Goal: Task Accomplishment & Management: Manage account settings

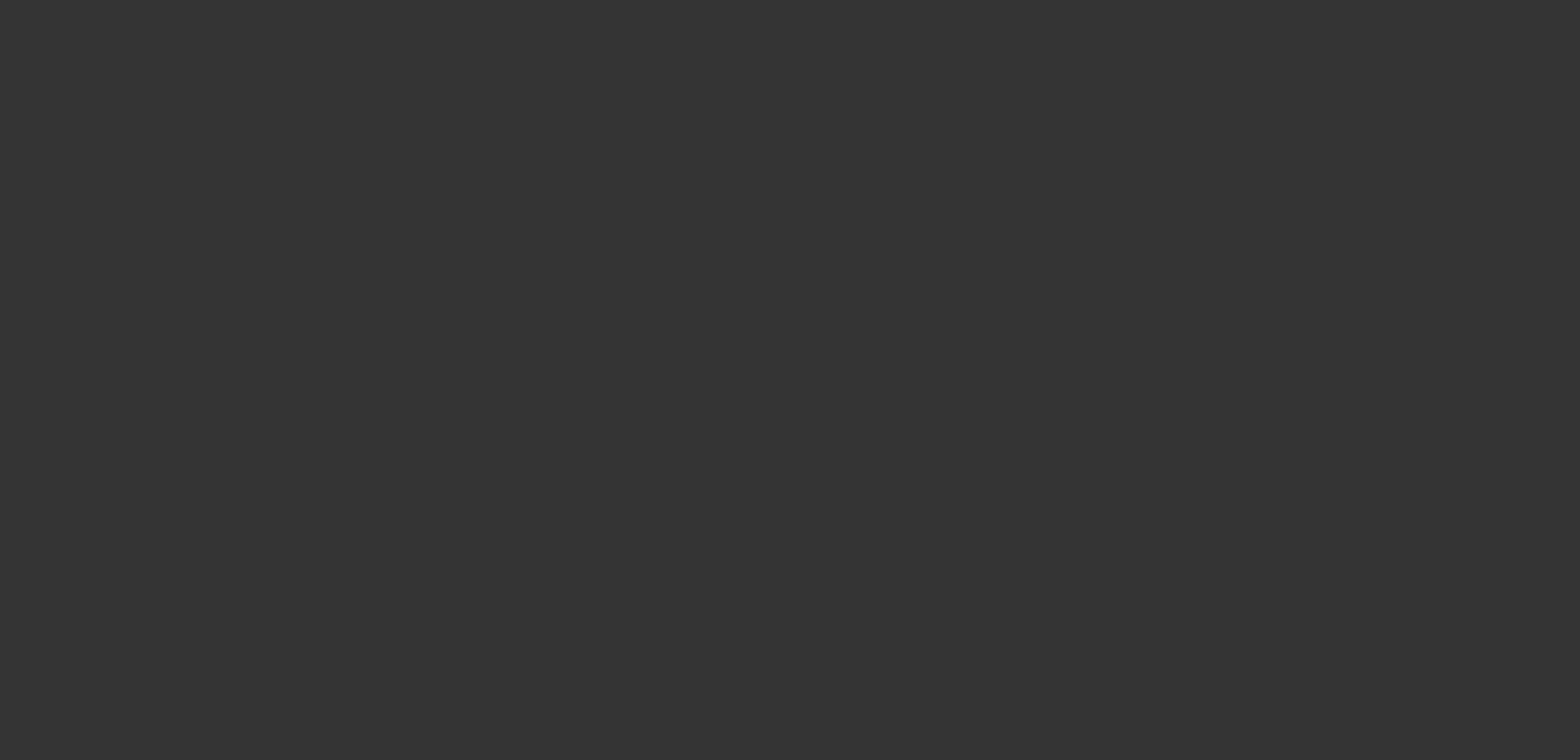
select select "3"
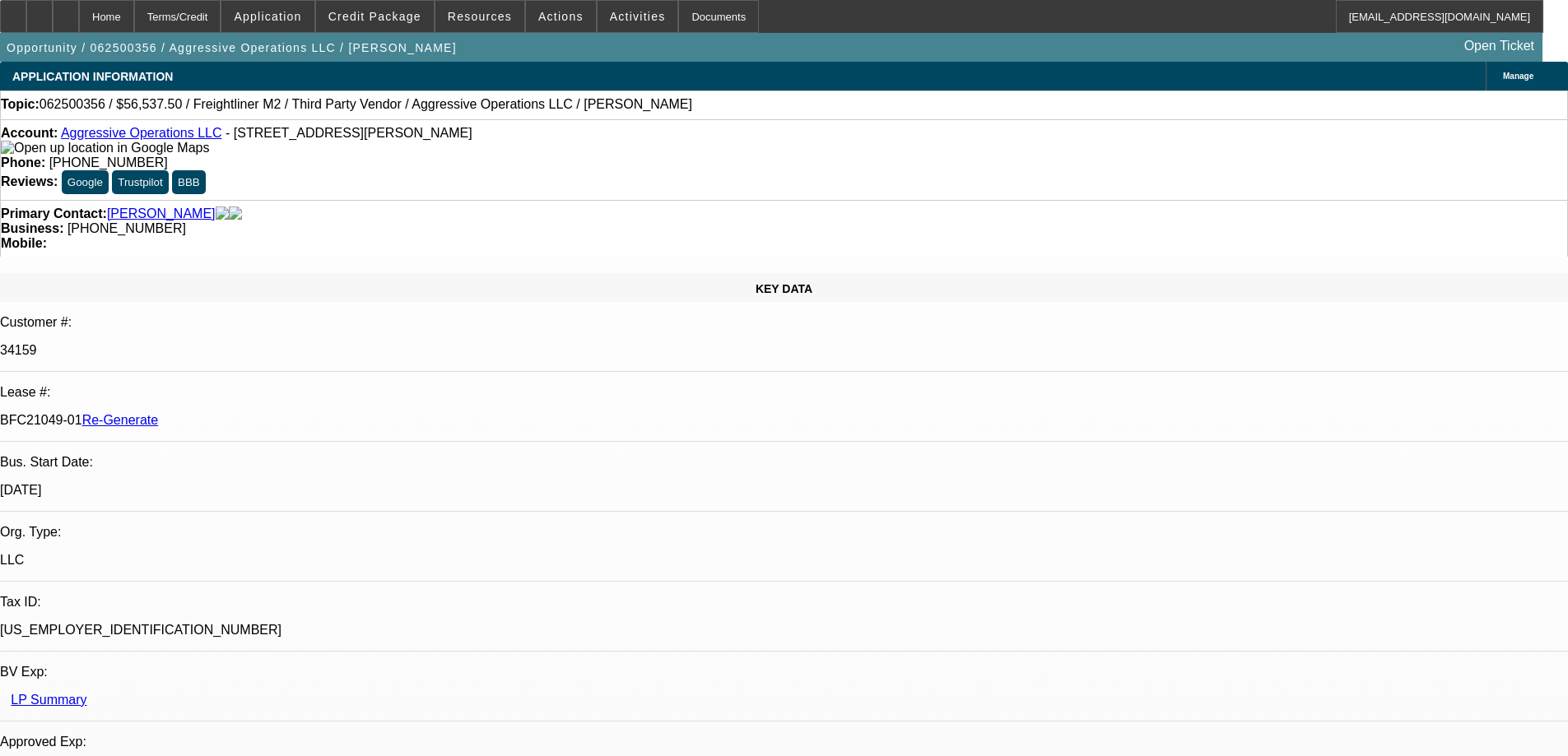
select select "0"
select select "2"
select select "0"
select select "6"
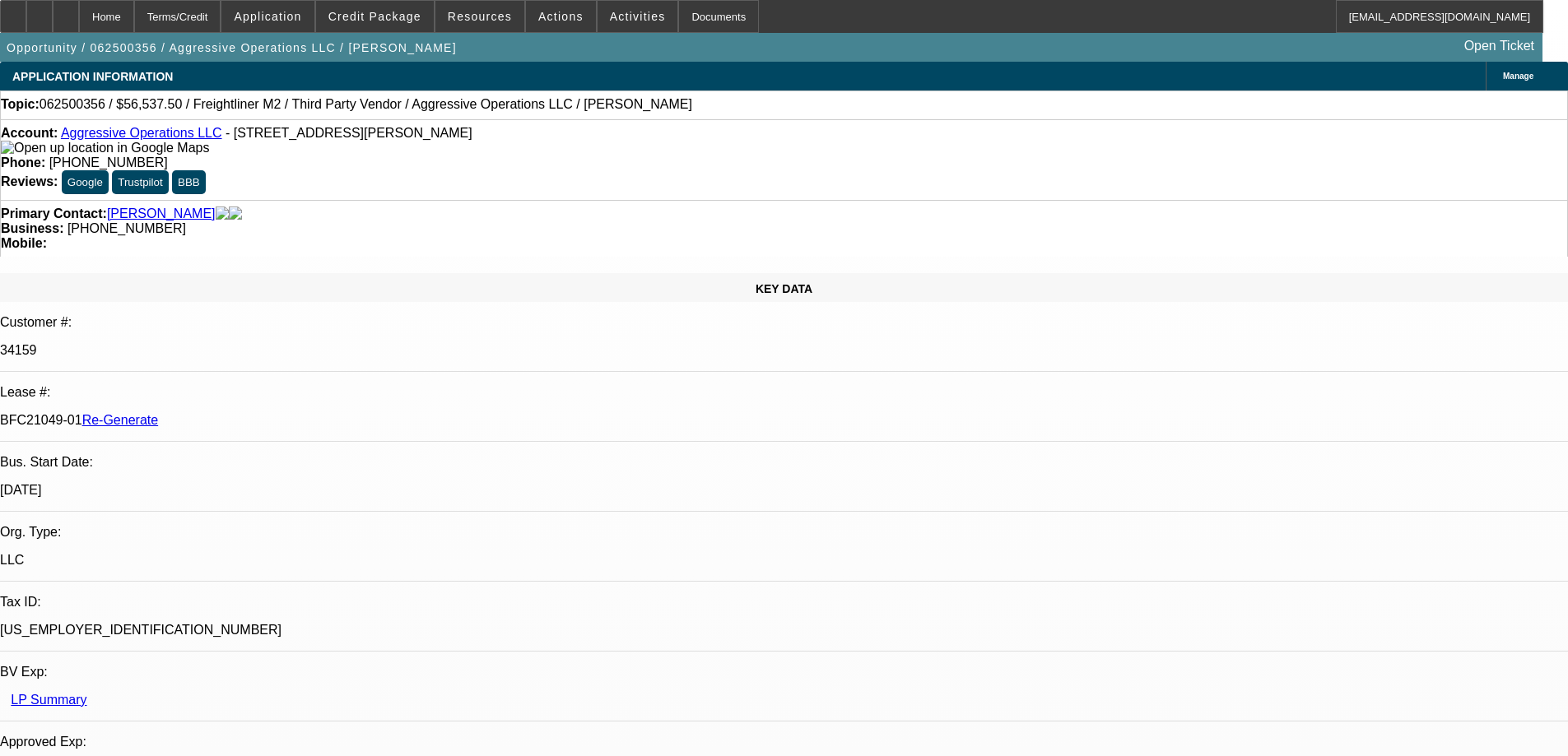
click at [504, 24] on span at bounding box center [479, 17] width 89 height 40
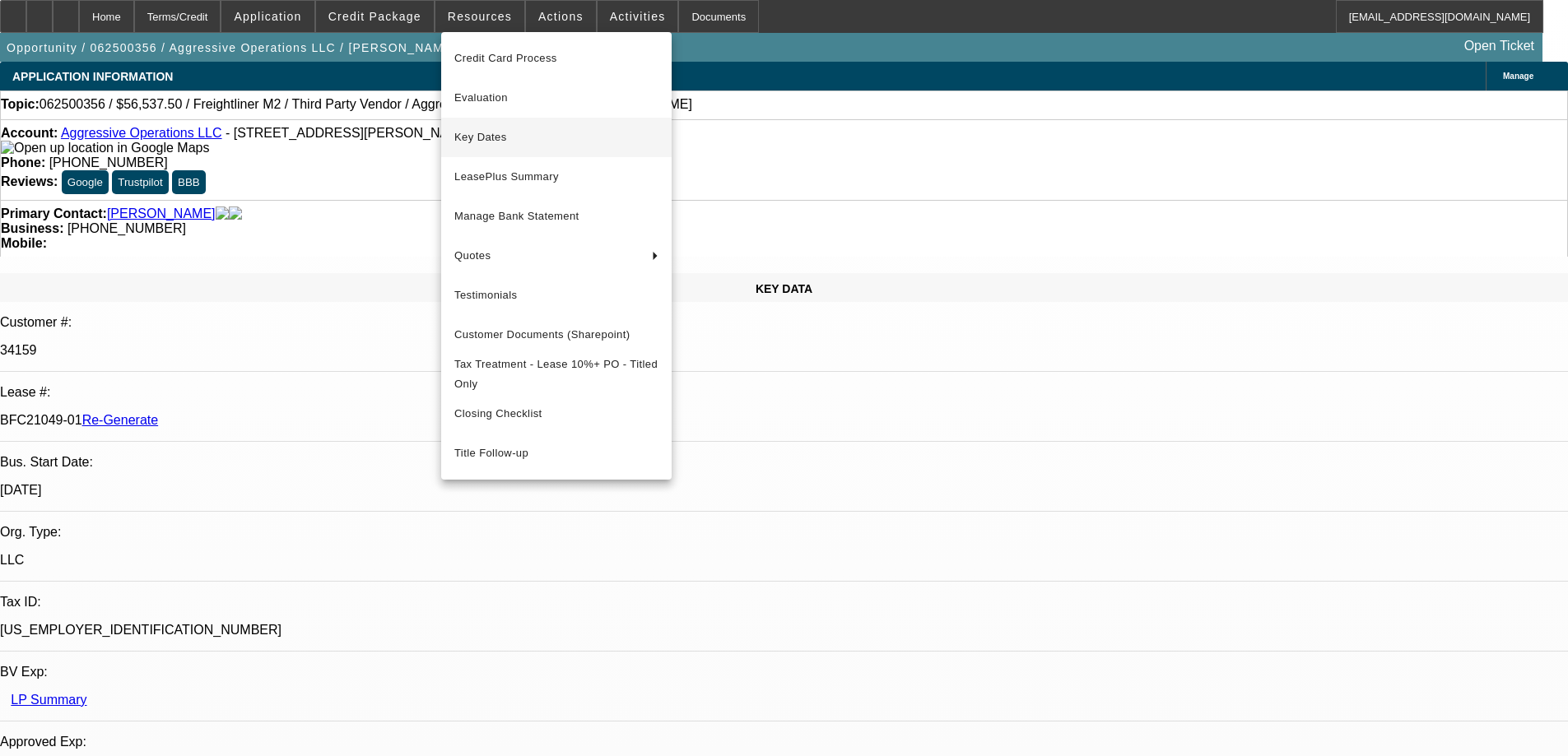
click at [493, 125] on button "Key Dates" at bounding box center [556, 138] width 230 height 40
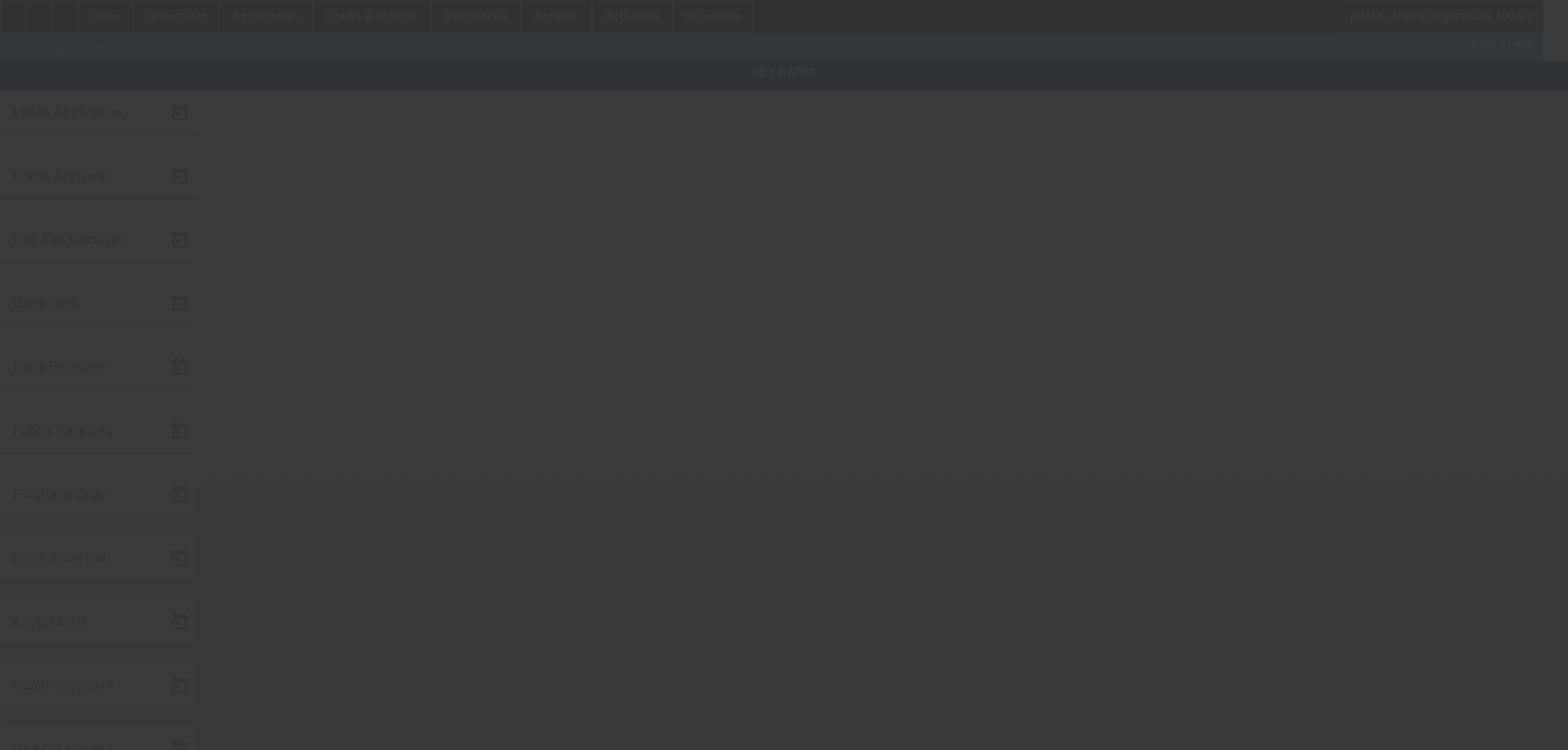
type input "6/15/2025"
type input "10/6/2025"
type input "10/7/2025"
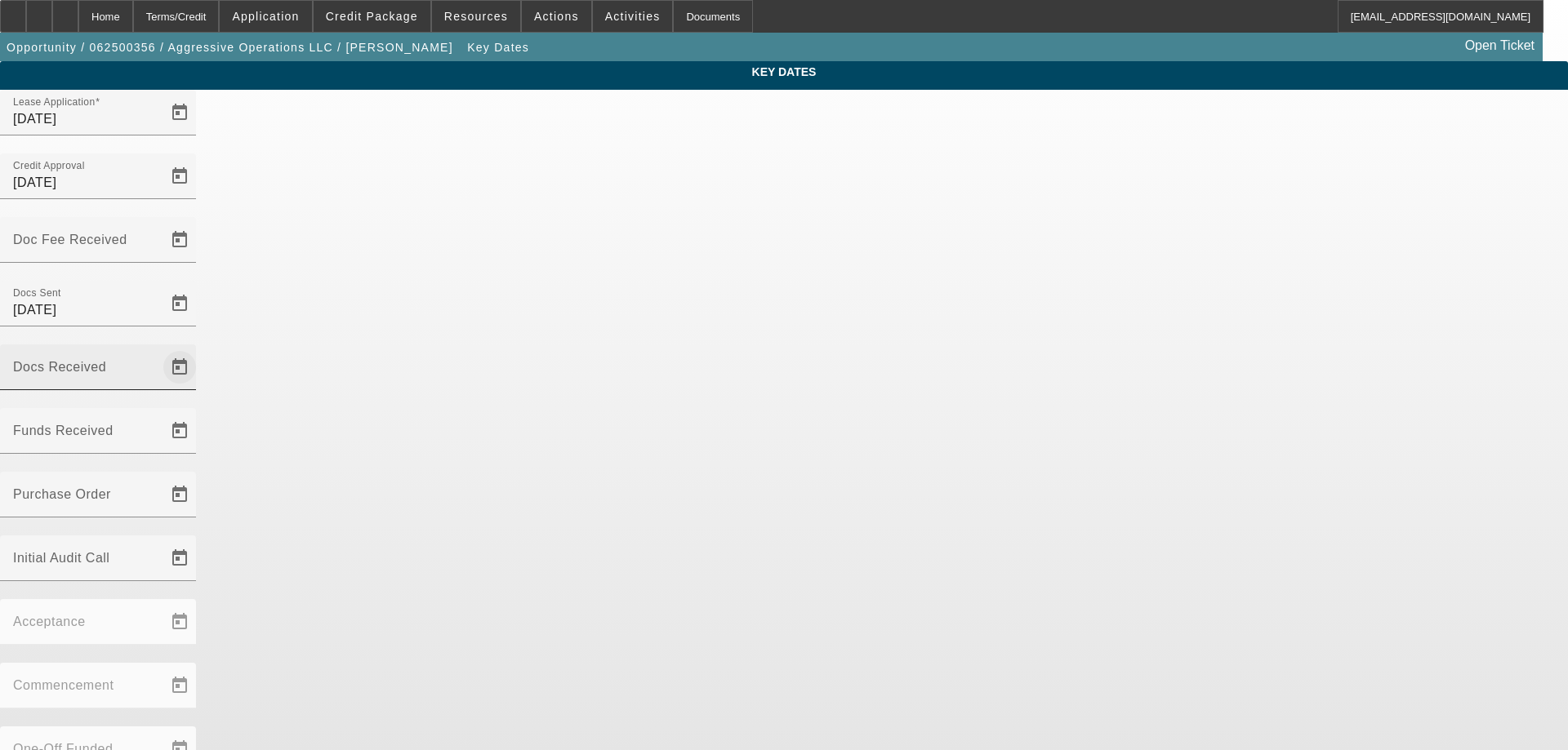
click at [200, 348] on span "Open calendar" at bounding box center [180, 368] width 40 height 40
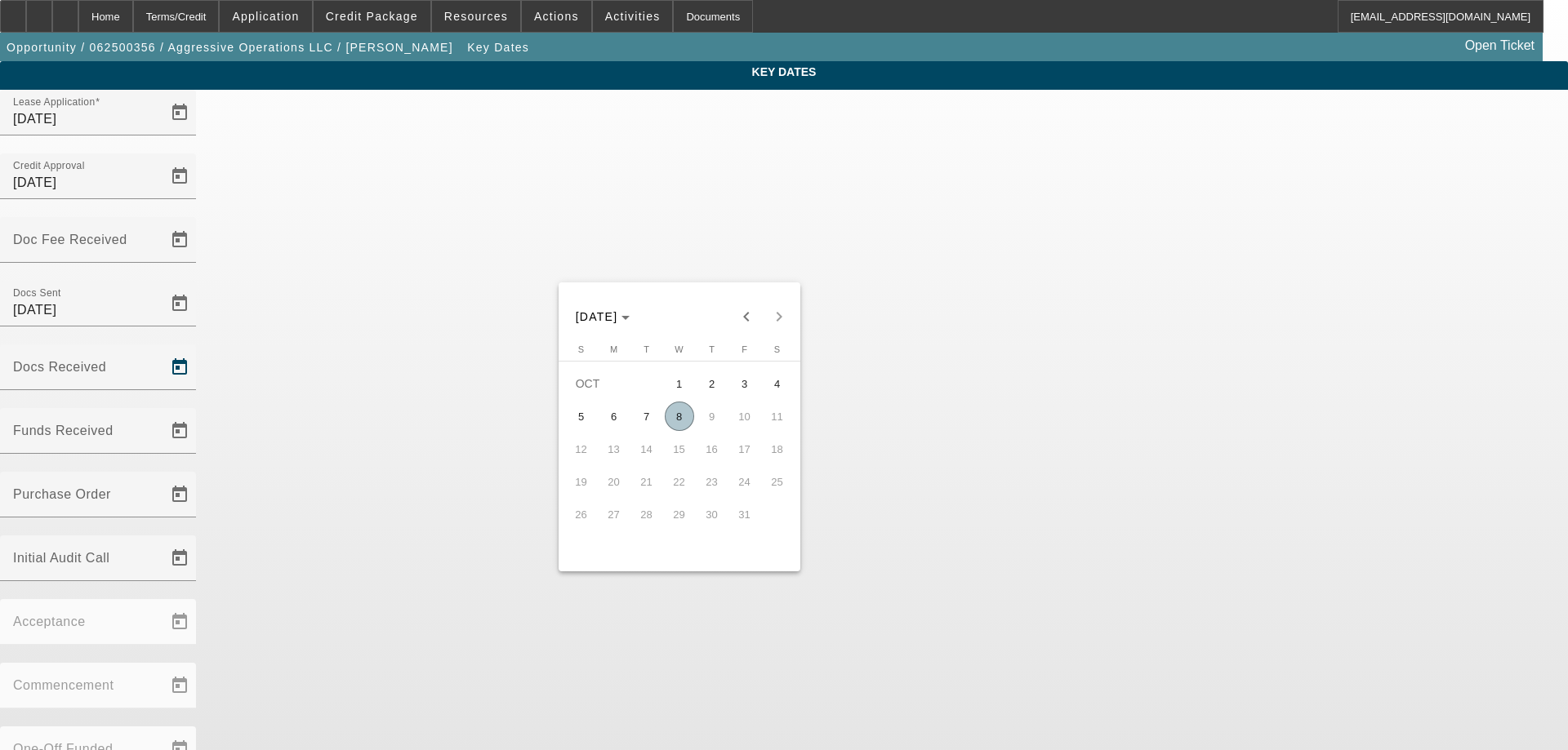
click at [680, 416] on span "8" at bounding box center [679, 416] width 30 height 30
type input "10/8/2025"
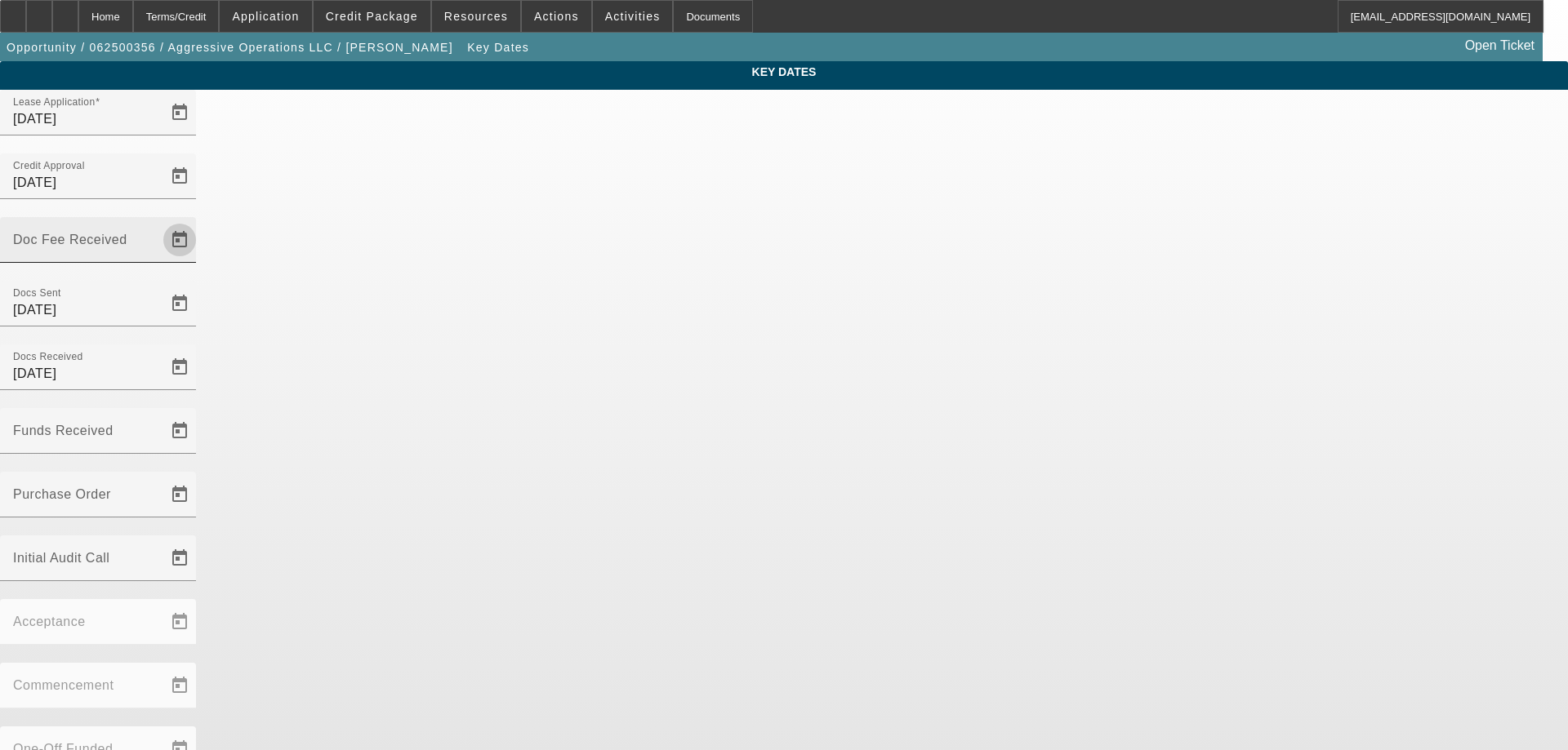
click at [200, 220] on span "Open calendar" at bounding box center [180, 240] width 40 height 40
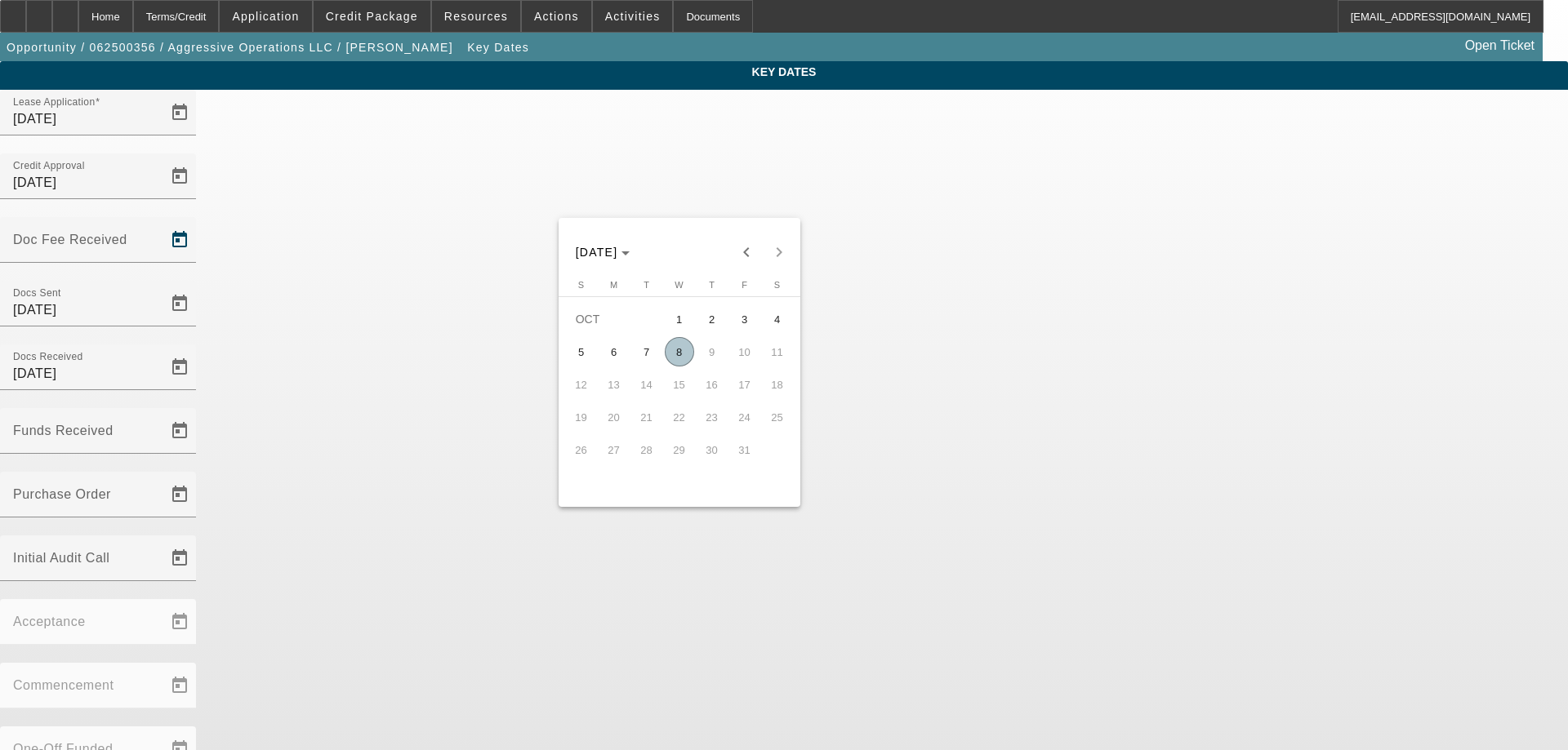
click at [642, 360] on span "7" at bounding box center [647, 352] width 30 height 30
type input "10/7/2025"
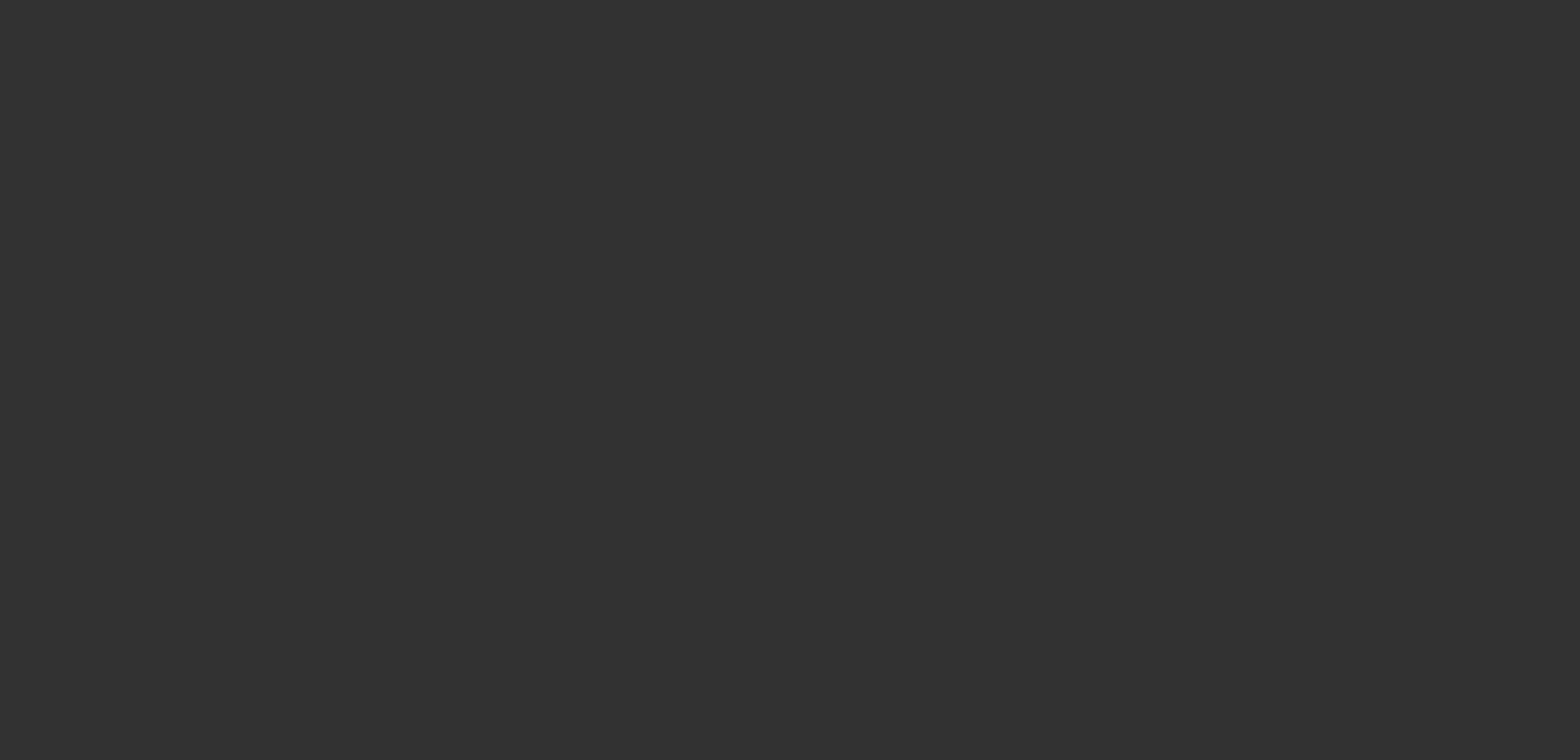
select select "3"
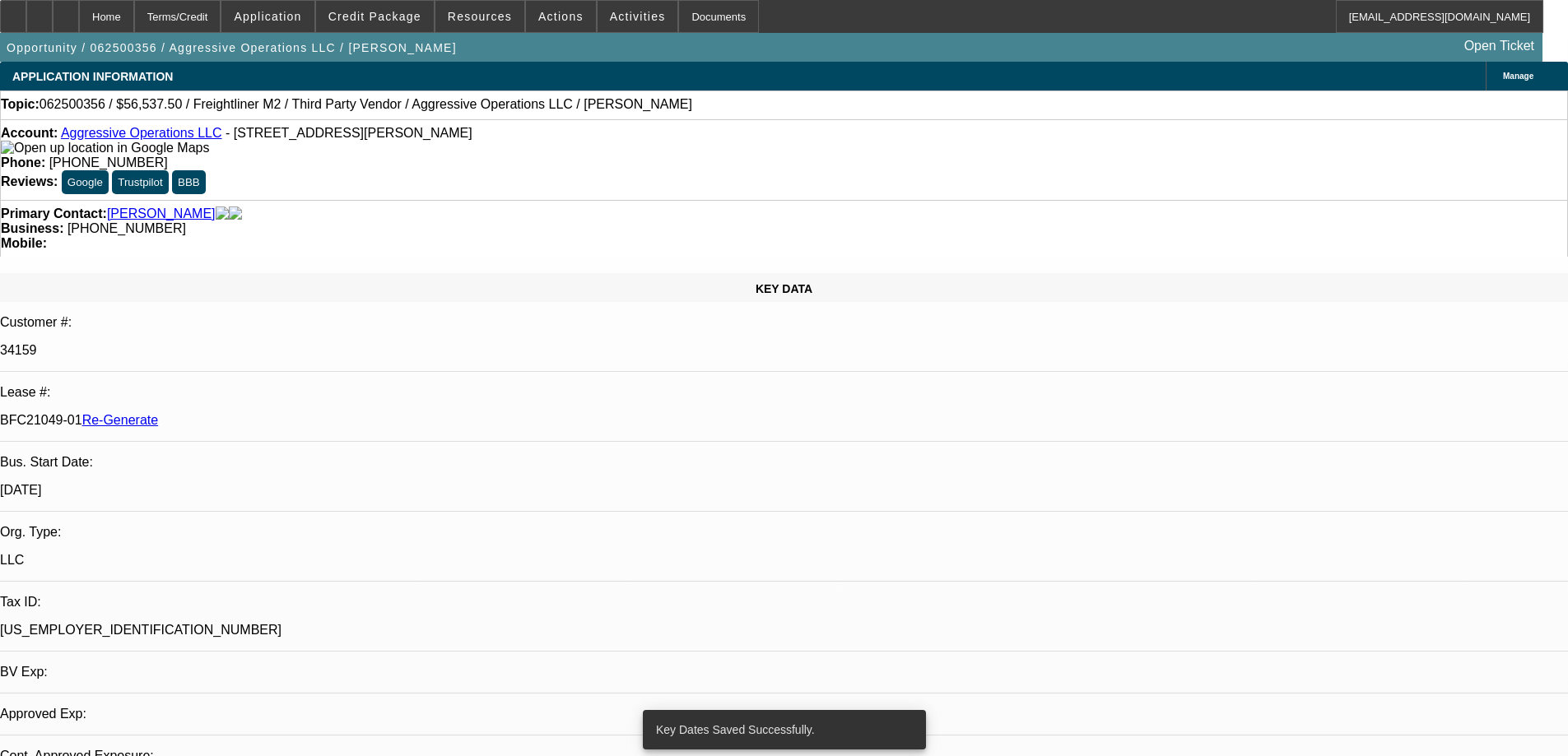
select select "0"
select select "2"
select select "0"
select select "6"
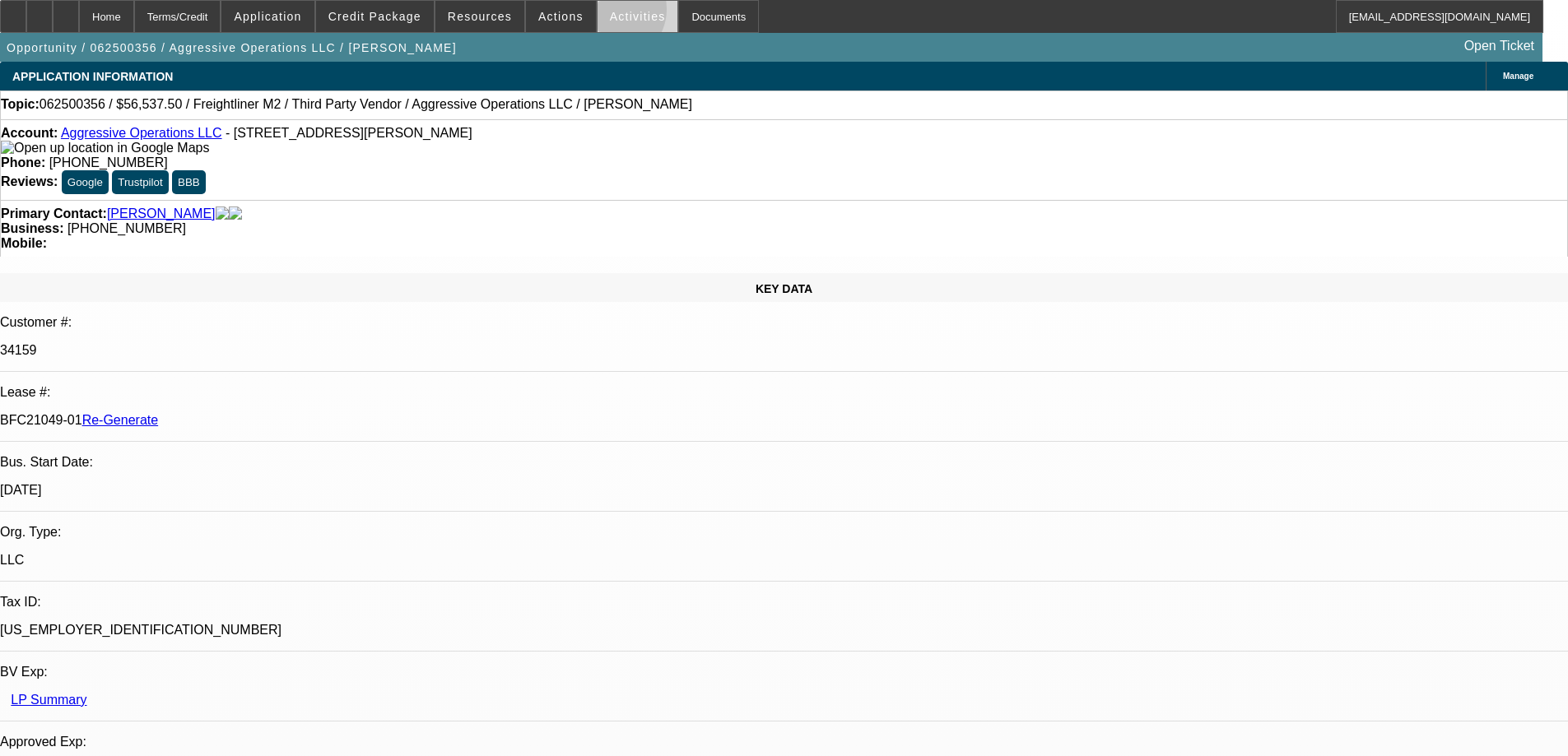
click at [610, 13] on span "Activities" at bounding box center [637, 17] width 56 height 13
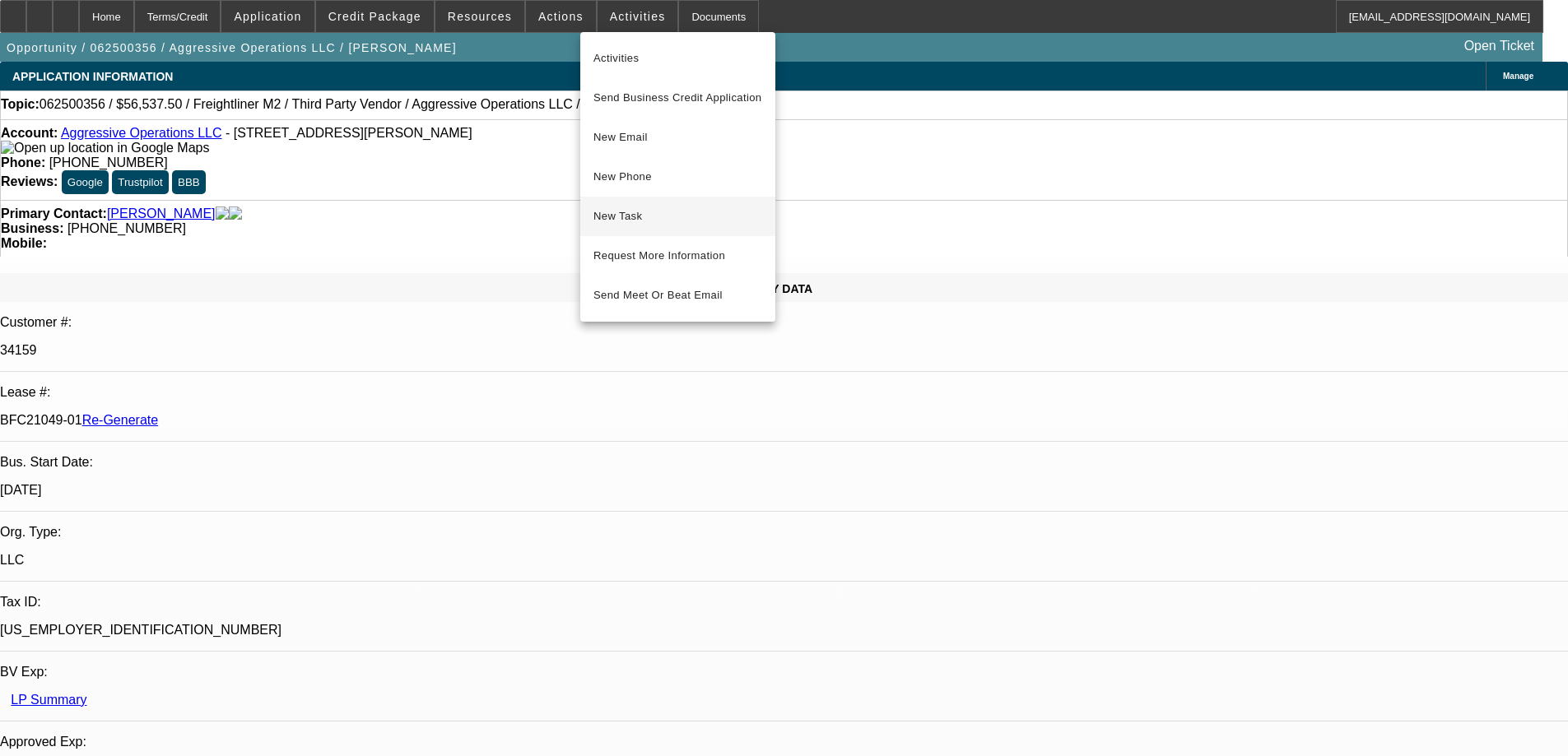
click at [601, 222] on span "New Task" at bounding box center [677, 217] width 169 height 20
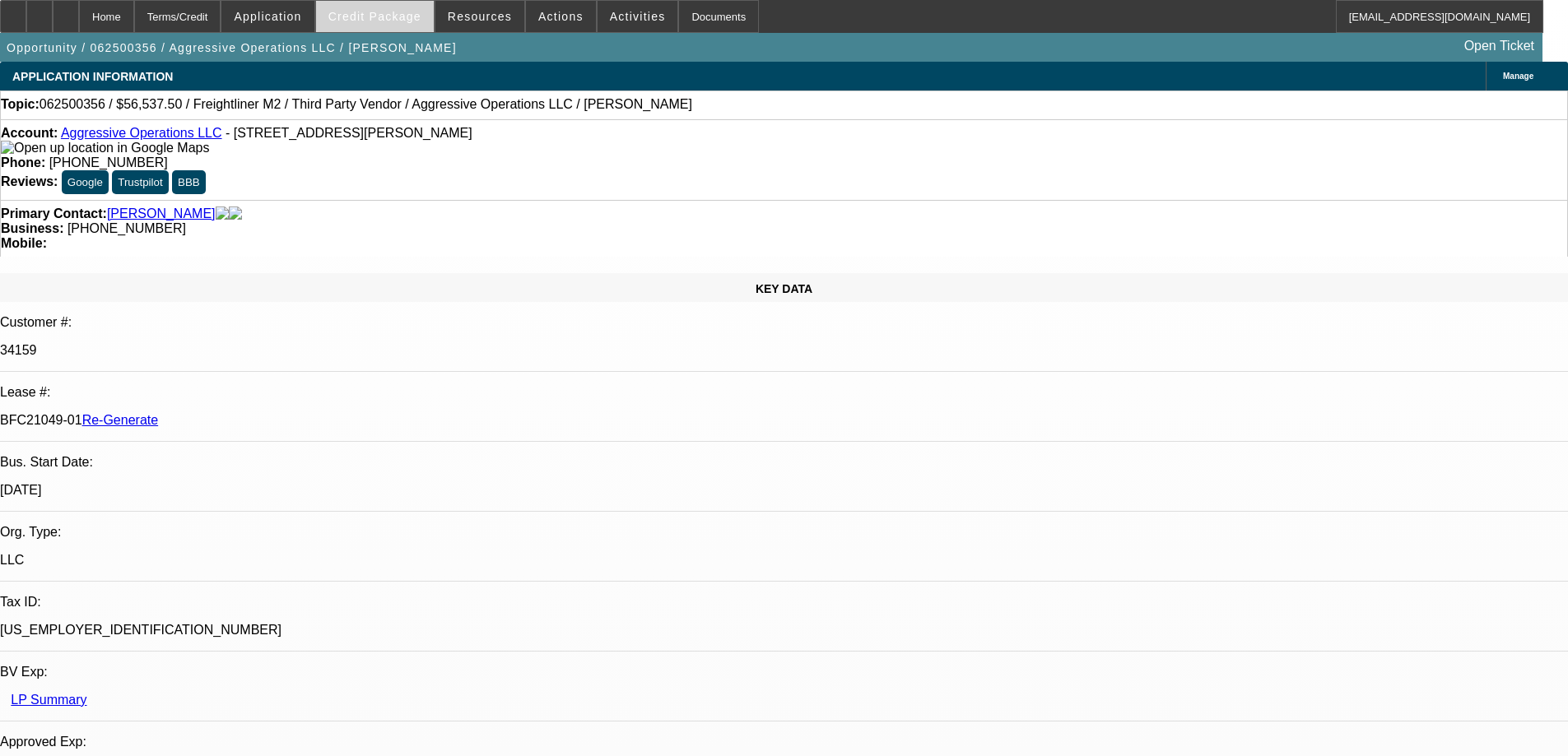
click at [411, 24] on span at bounding box center [375, 17] width 118 height 40
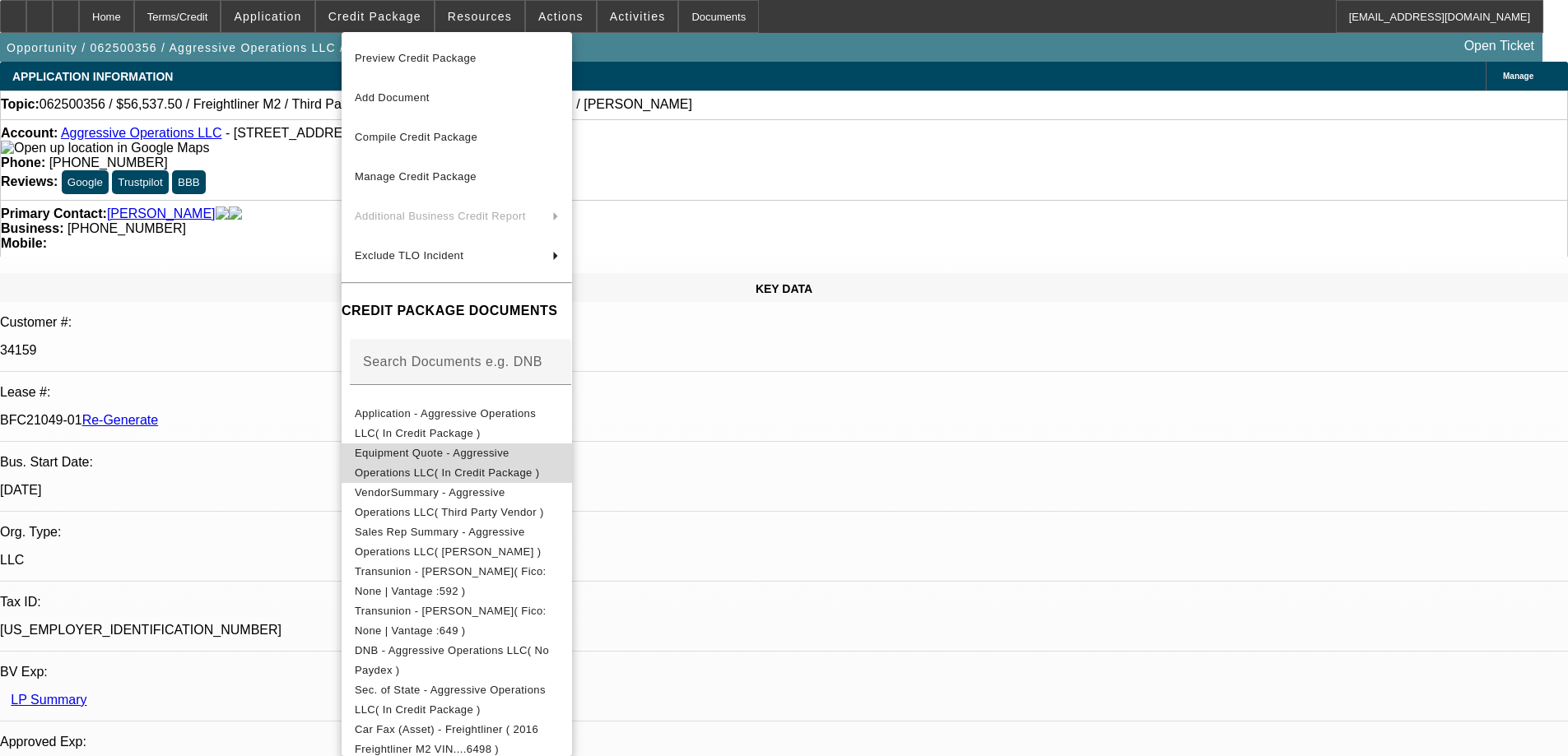
click at [433, 446] on button "Equipment Quote - Aggressive Operations LLC( In Credit Package )" at bounding box center [456, 464] width 230 height 40
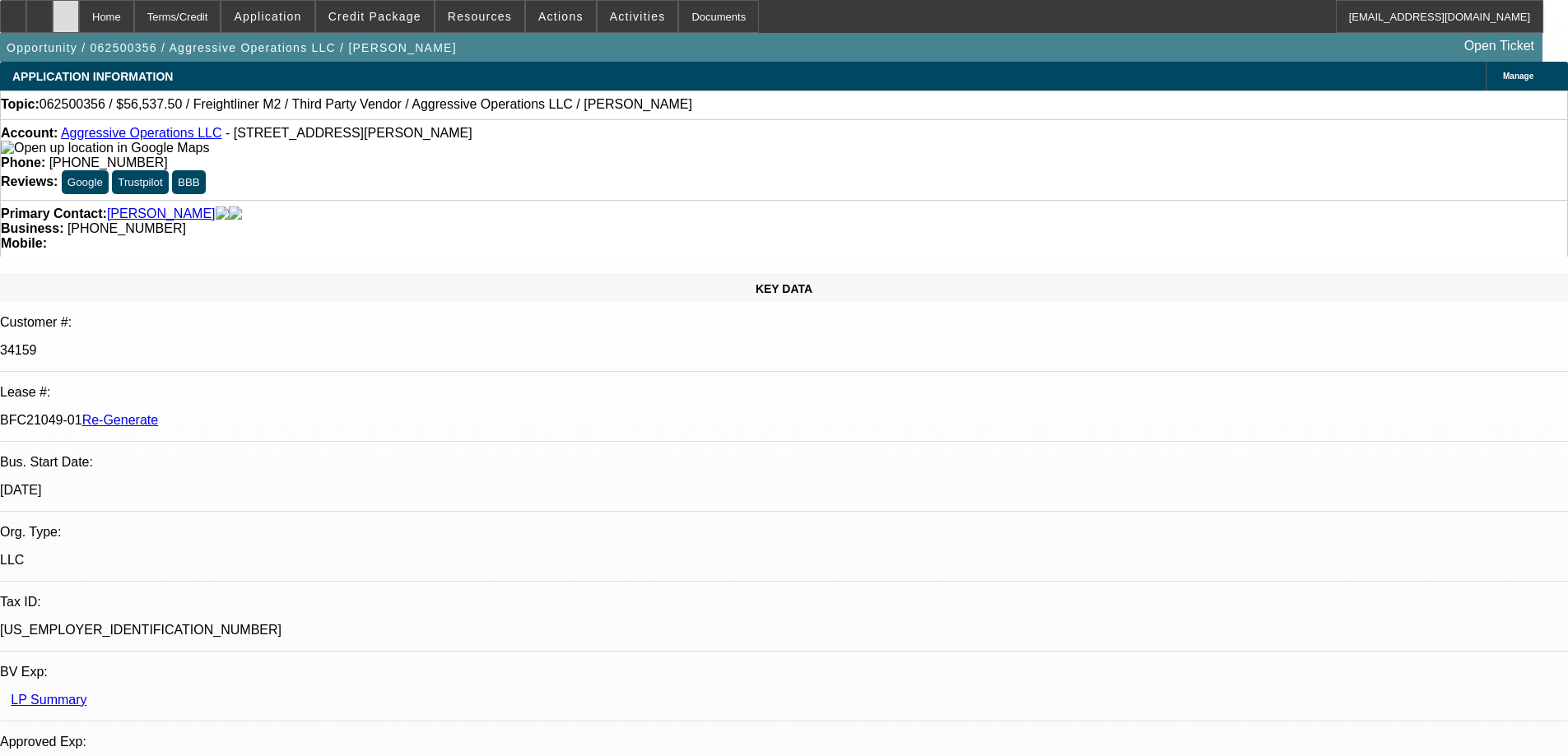
click at [66, 11] on icon at bounding box center [66, 11] width 0 height 0
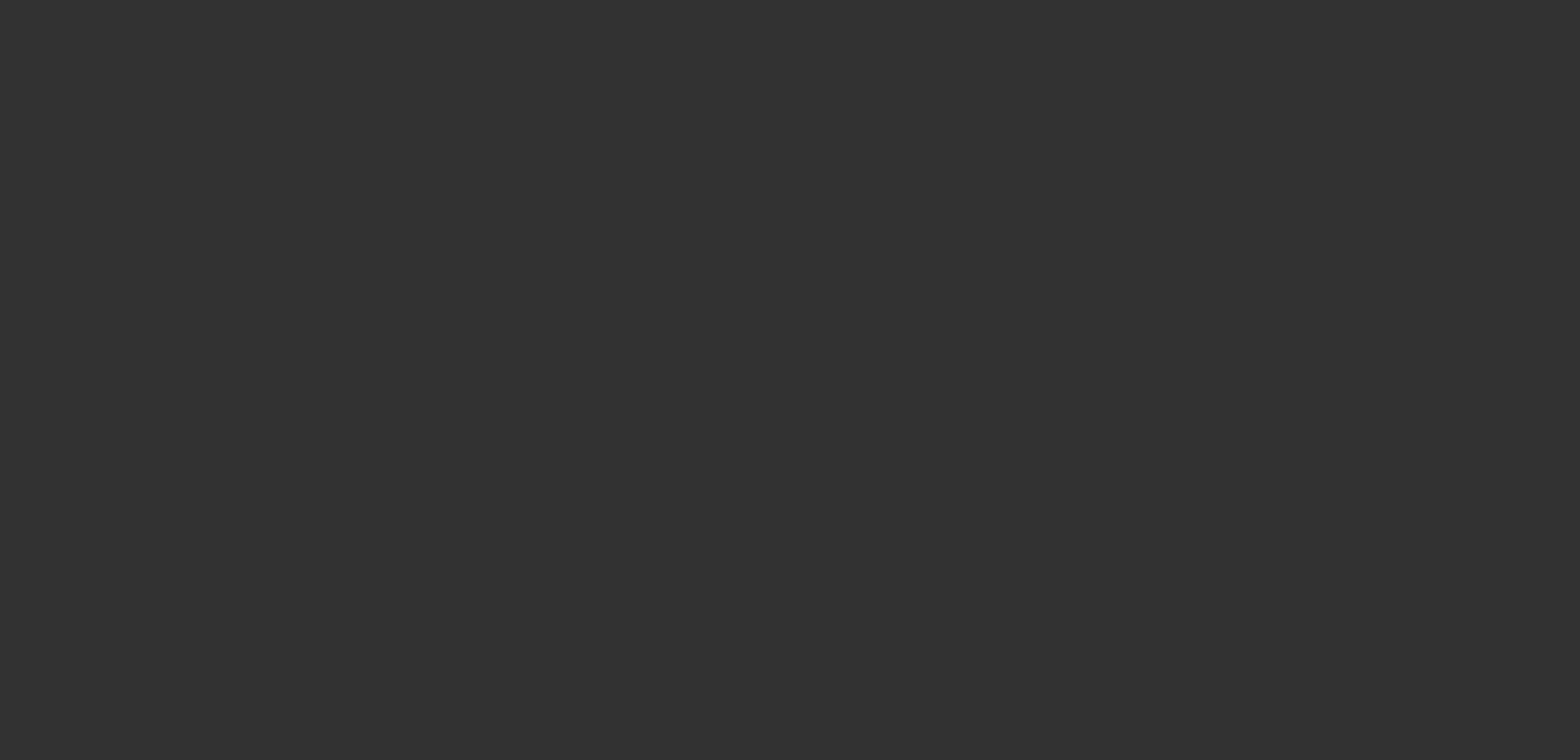
select select "3"
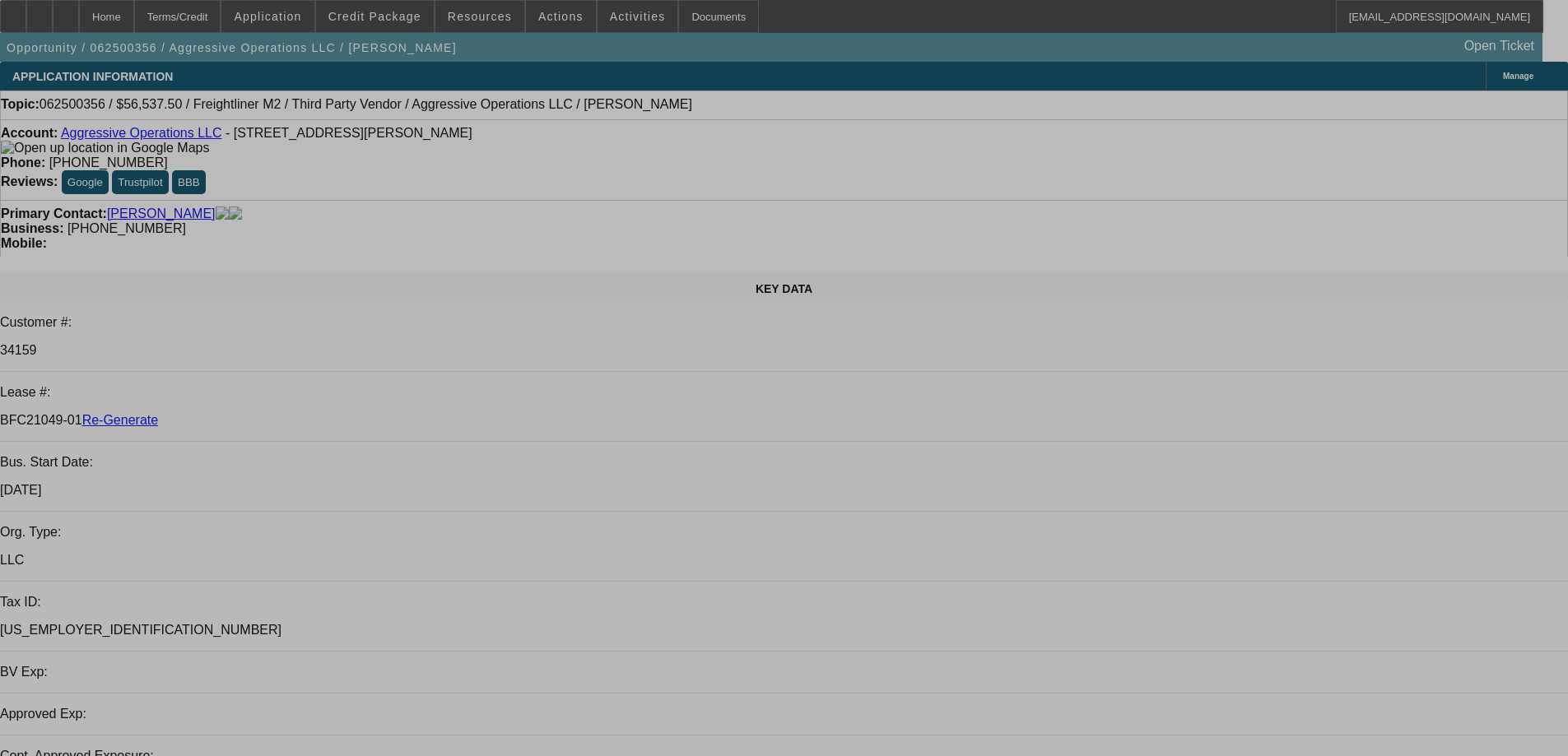
select select "0"
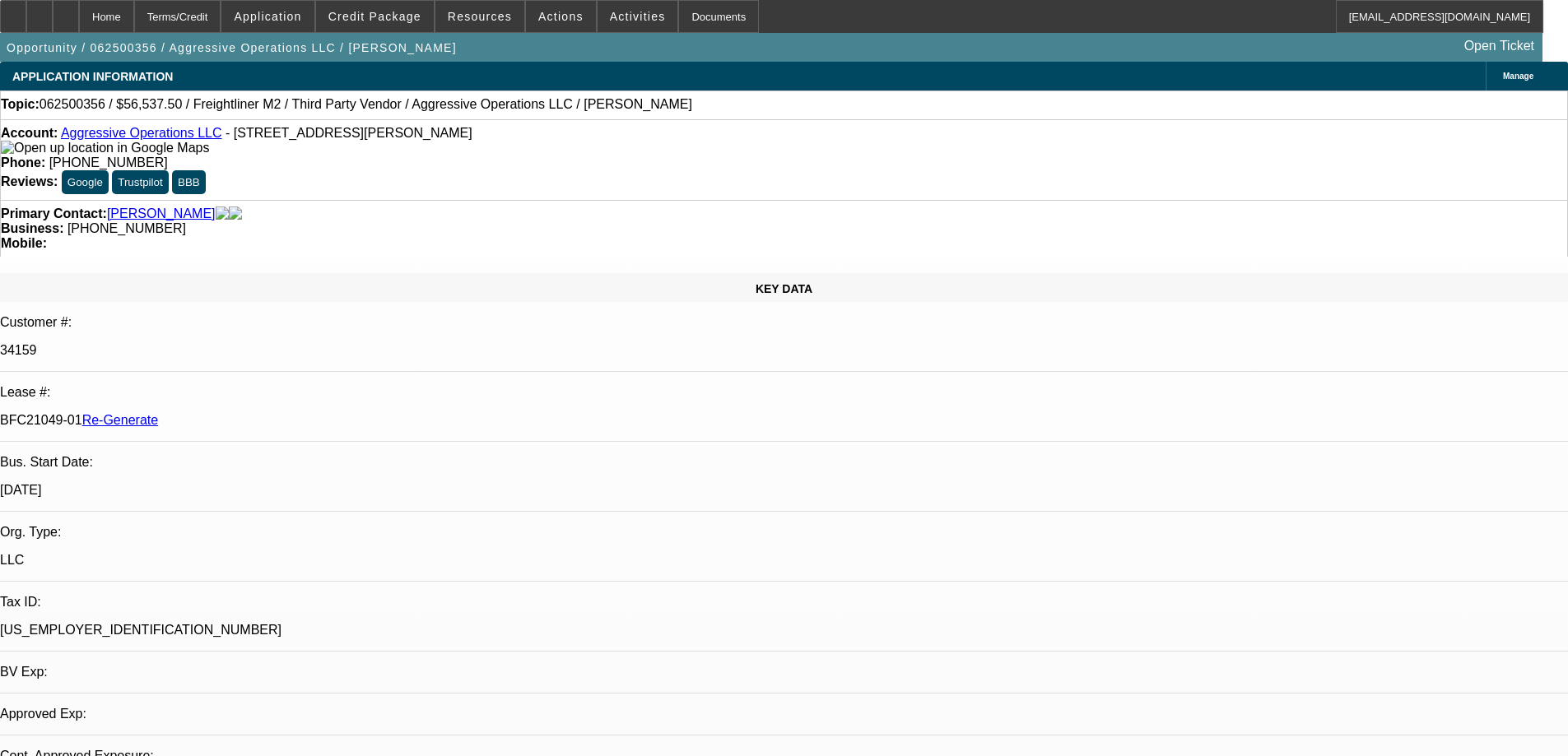
select select "2"
select select "0"
select select "6"
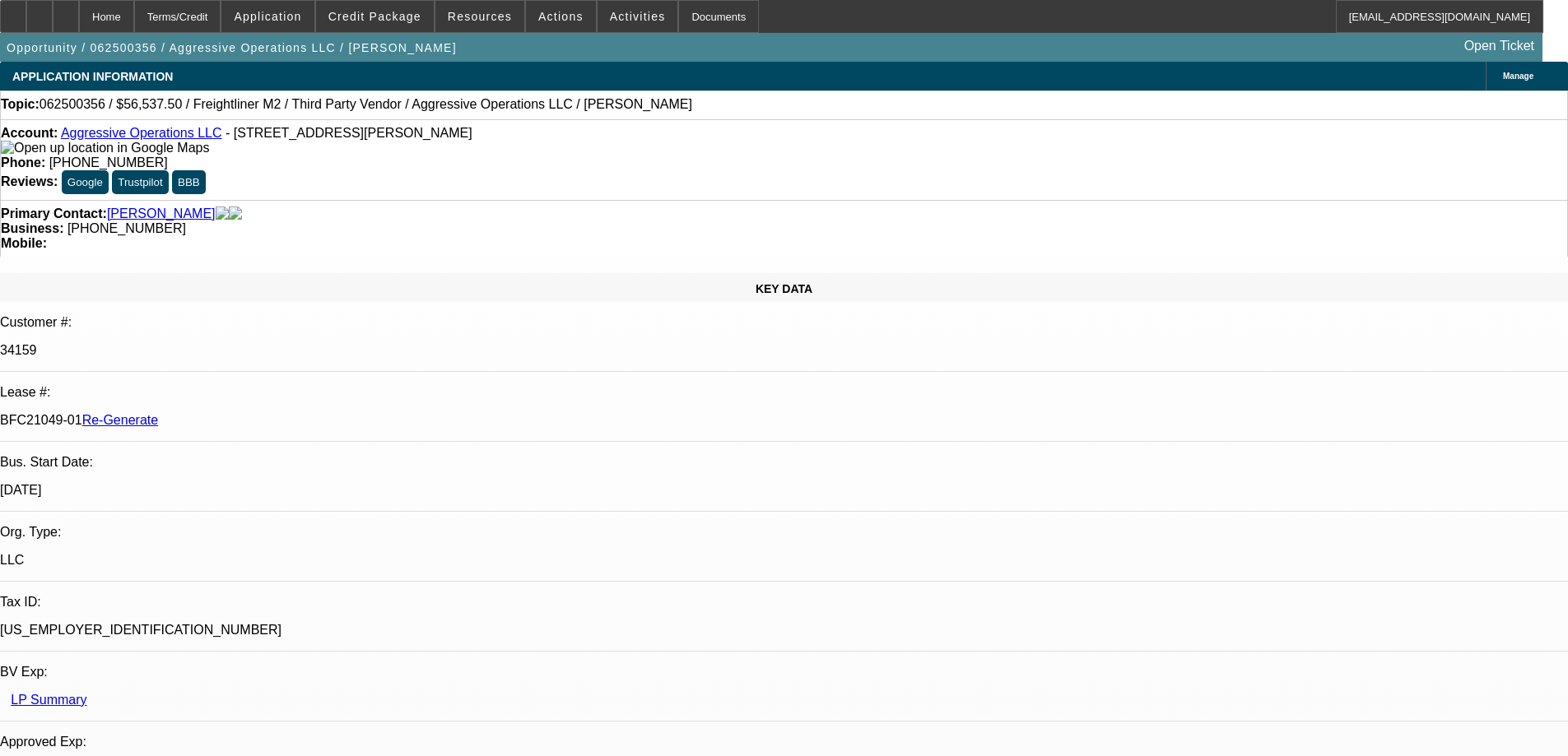
click at [27, 19] on div at bounding box center [13, 17] width 27 height 33
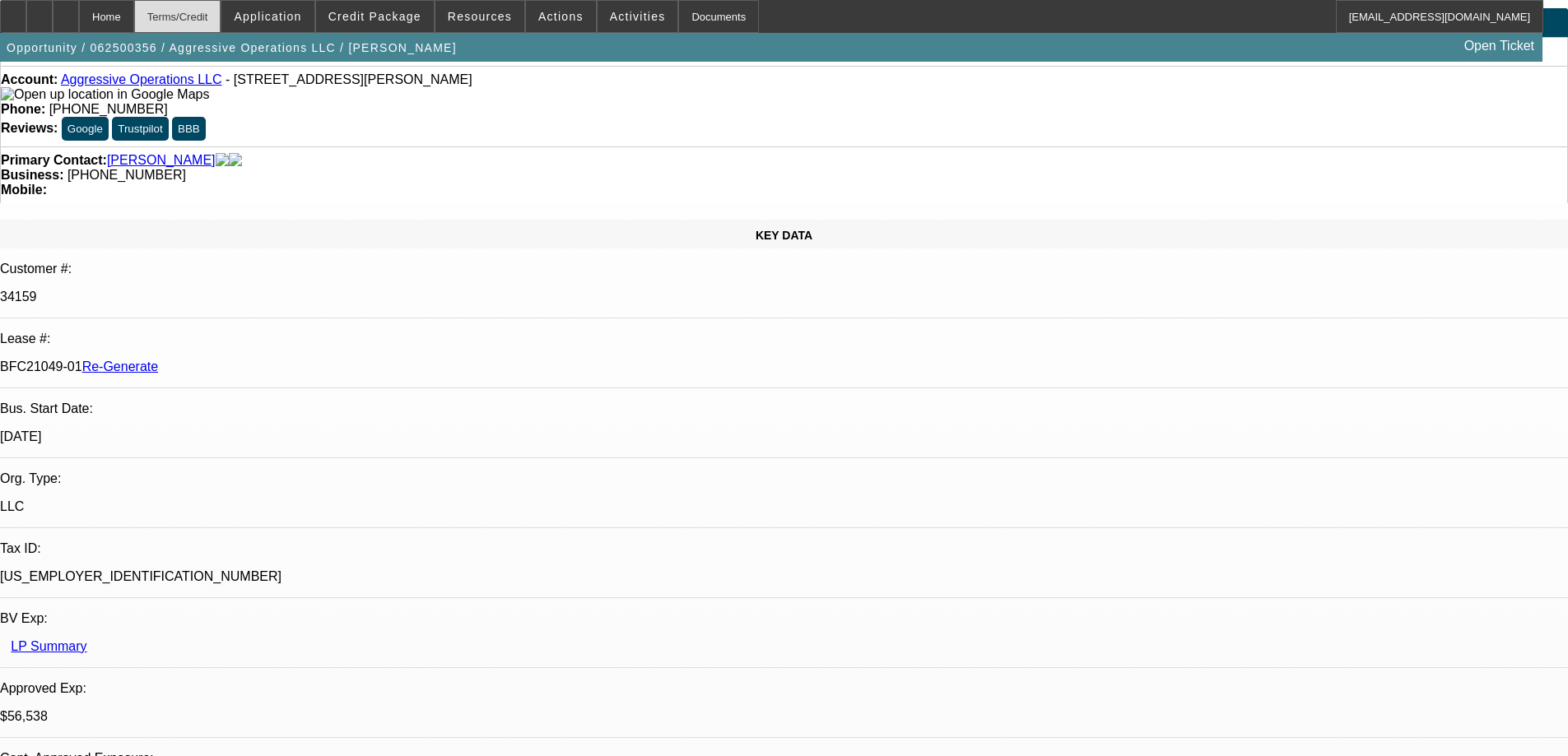
scroll to position [82, 0]
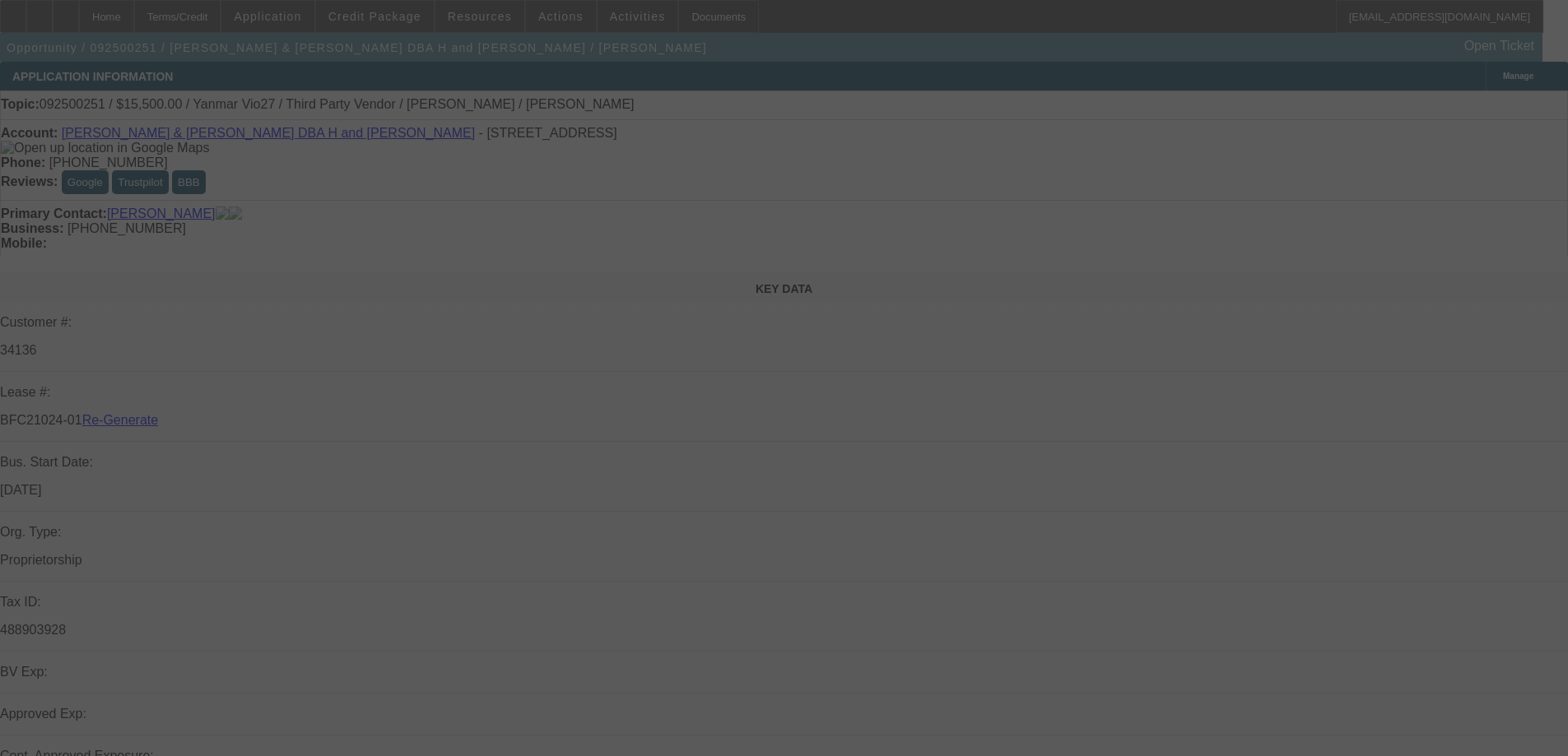
select select "4"
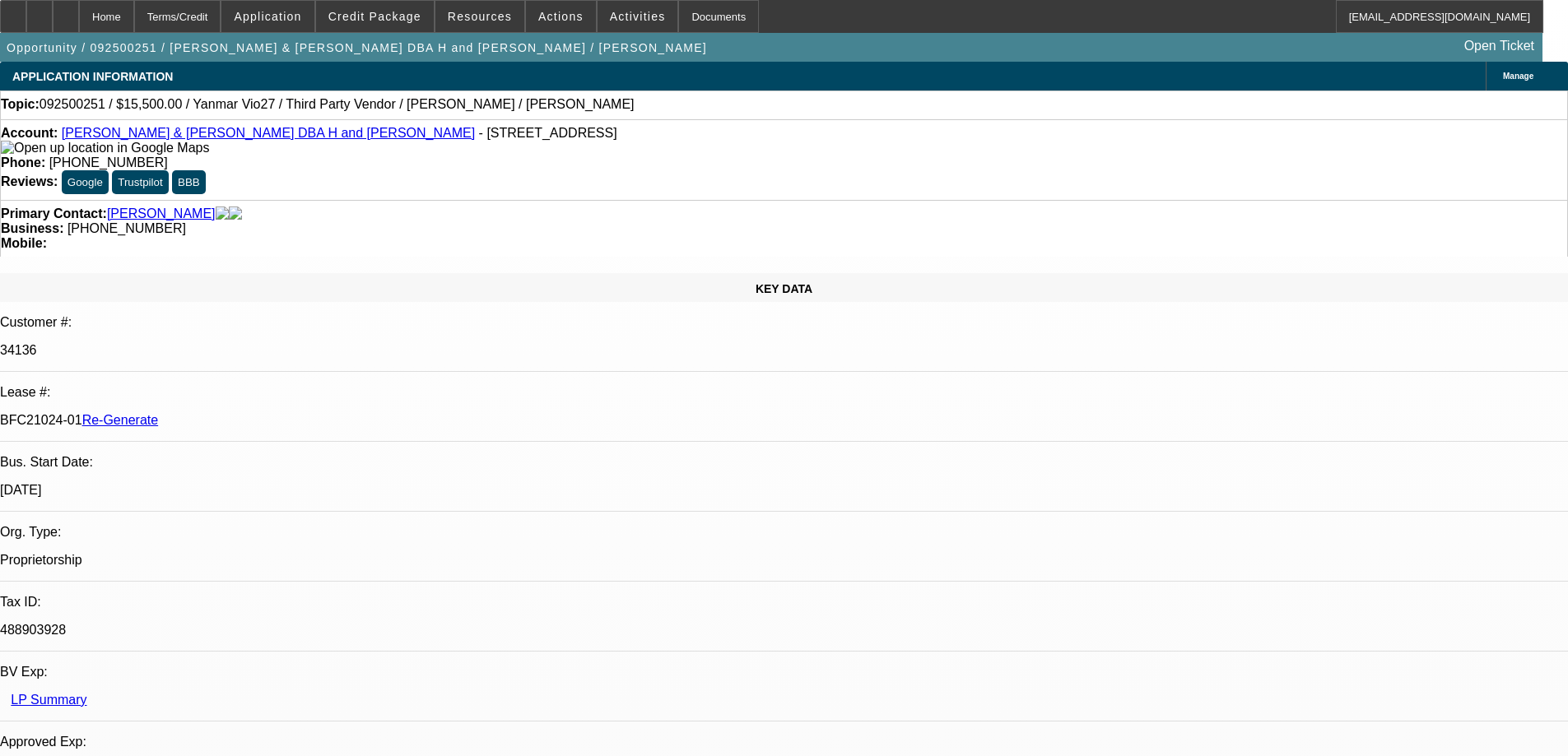
select select "0"
select select "6"
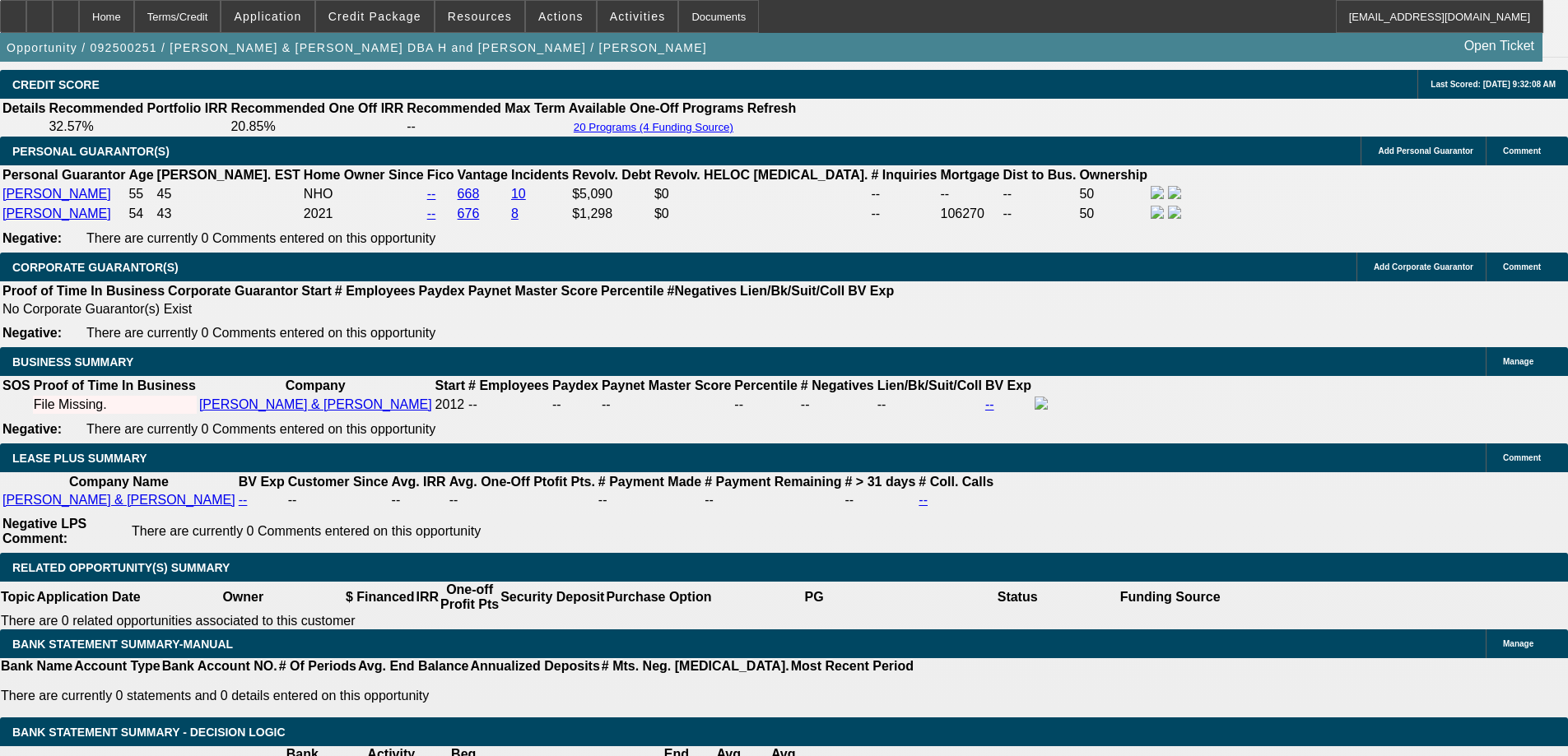
scroll to position [2551, 0]
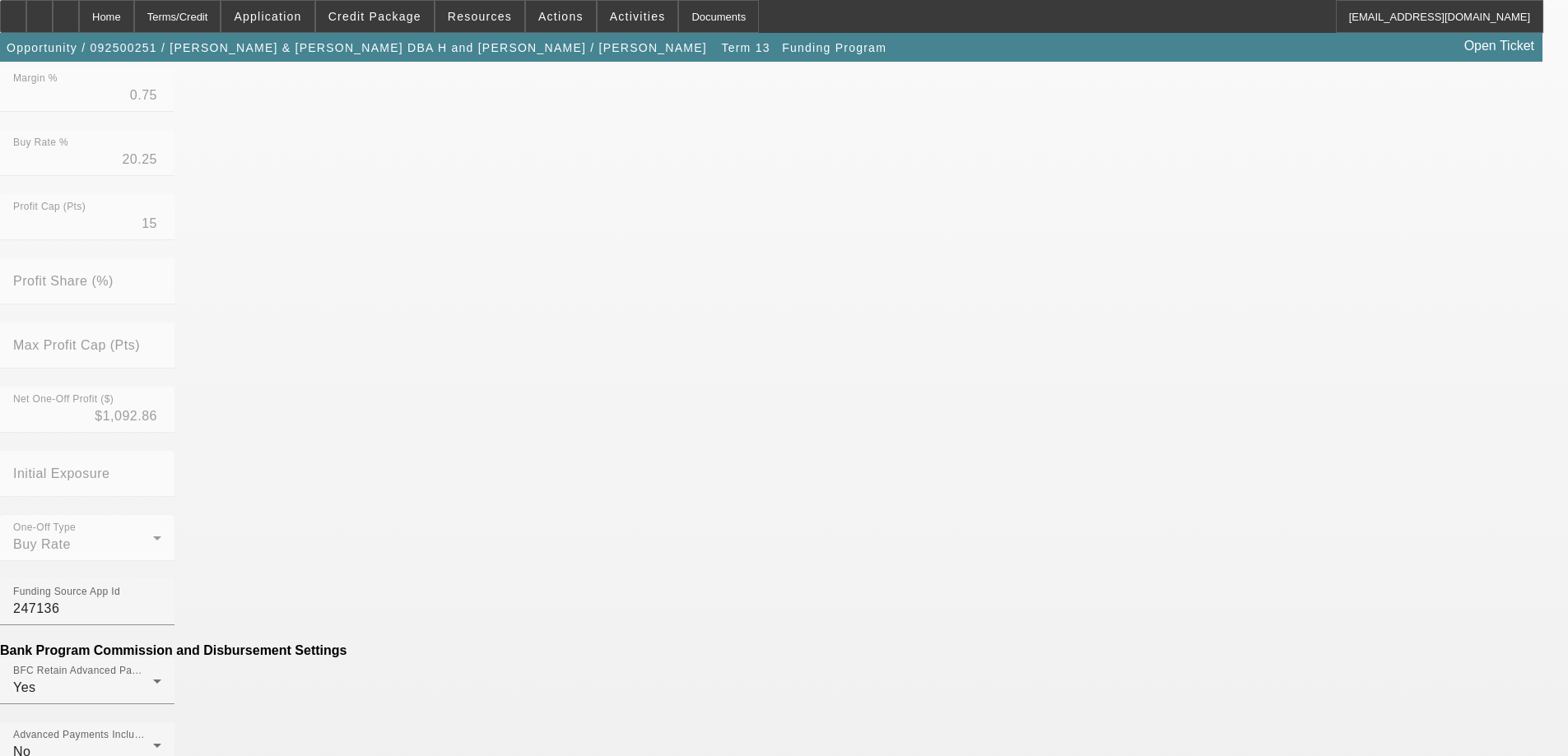
scroll to position [493, 0]
click at [686, 510] on mat-option "No" at bounding box center [665, 511] width 216 height 40
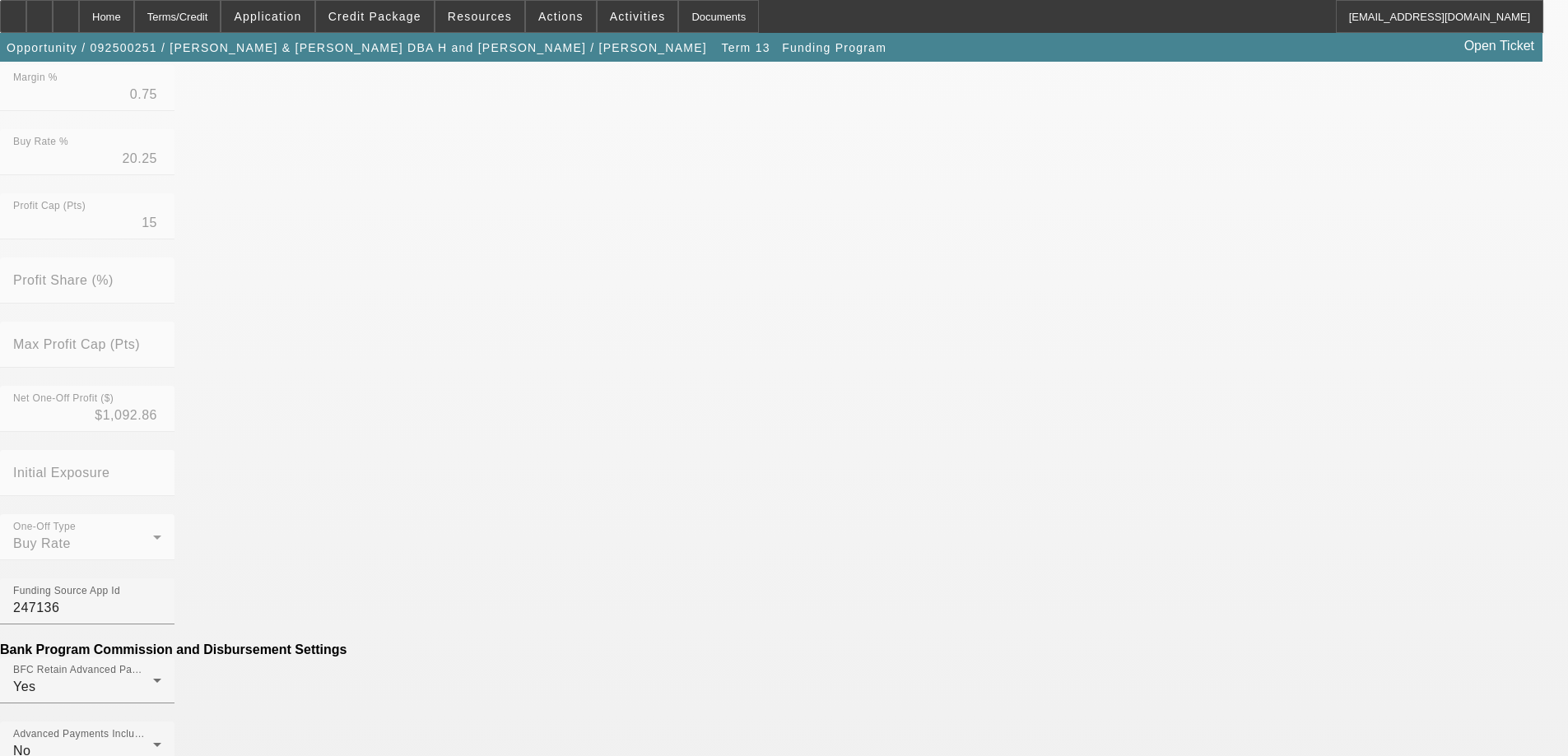
type input "$250.00"
